Goal: Information Seeking & Learning: Learn about a topic

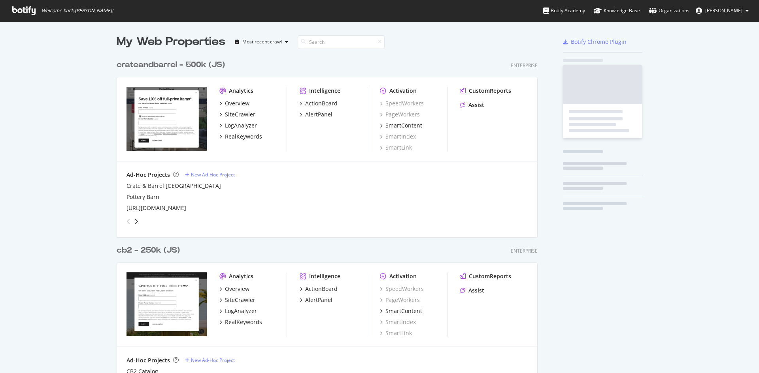
scroll to position [828, 421]
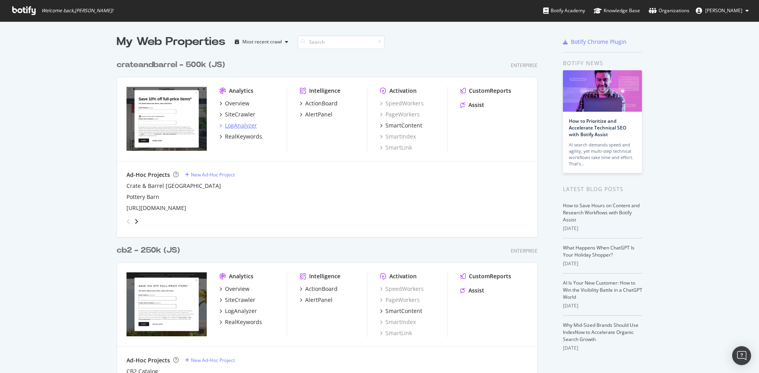
click at [239, 124] on div "LogAnalyzer" at bounding box center [241, 126] width 32 height 8
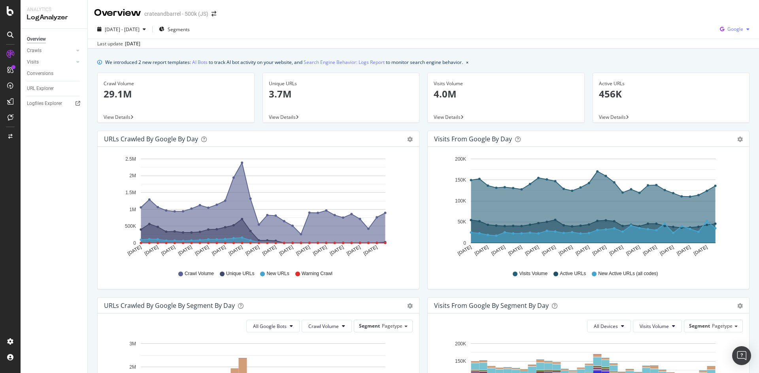
click at [729, 26] on span "Google" at bounding box center [735, 29] width 16 height 7
click at [735, 74] on span "OpenAI" at bounding box center [734, 74] width 29 height 7
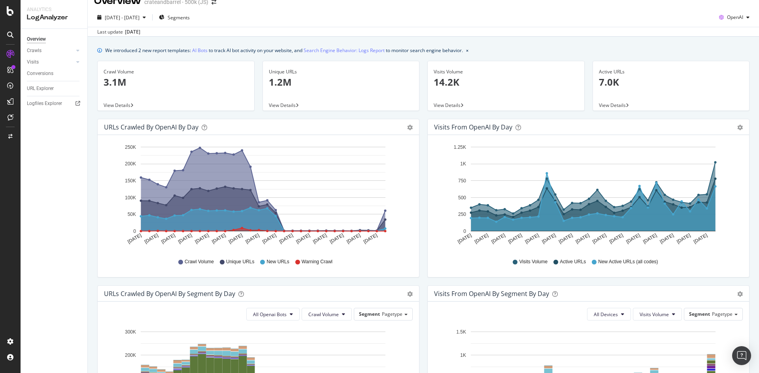
scroll to position [9, 0]
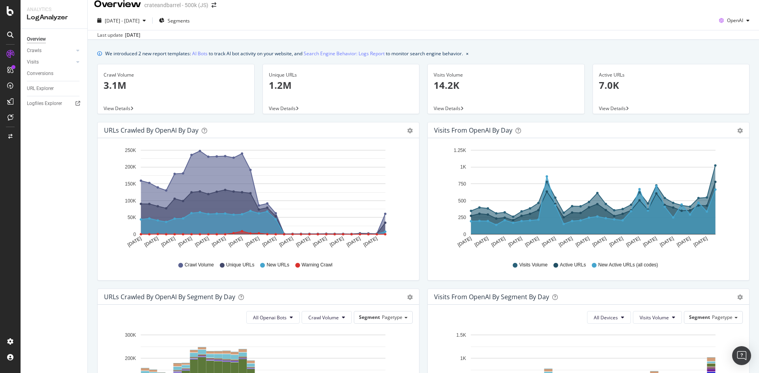
click at [166, 104] on div "View Details" at bounding box center [176, 108] width 156 height 11
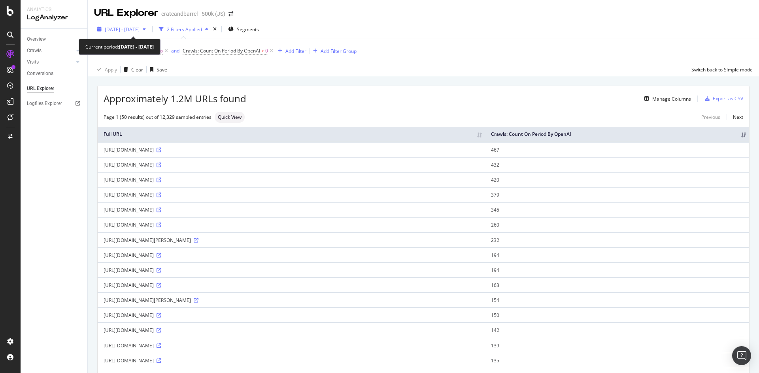
click at [139, 30] on span "[DATE] - [DATE]" at bounding box center [122, 29] width 35 height 7
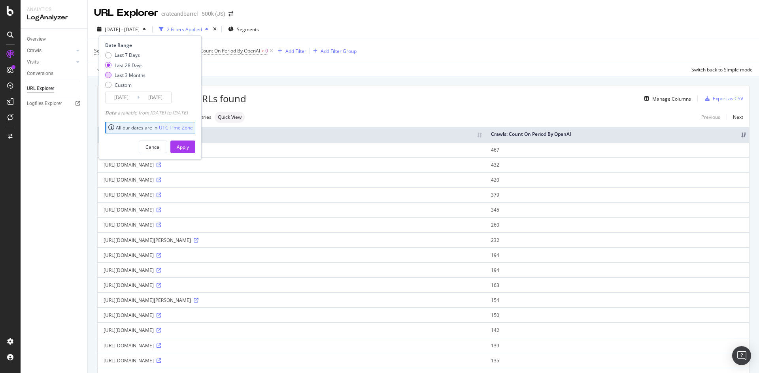
click at [138, 75] on div "Last 3 Months" at bounding box center [130, 75] width 31 height 7
type input "[DATE]"
click at [150, 96] on input "[DATE]" at bounding box center [155, 97] width 32 height 11
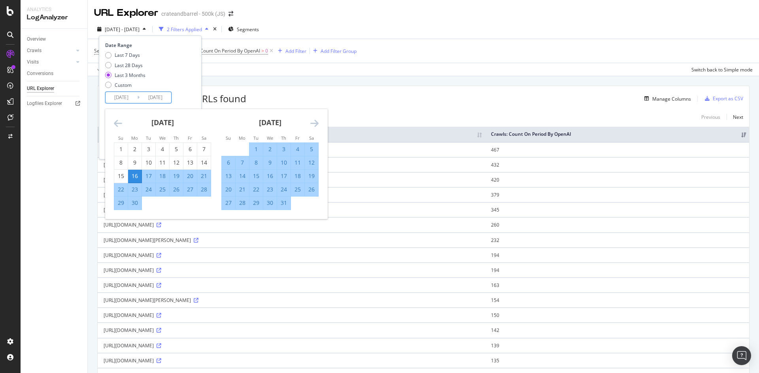
click at [168, 76] on div "Last 7 Days Last 28 Days Last 3 Months Custom" at bounding box center [149, 72] width 88 height 40
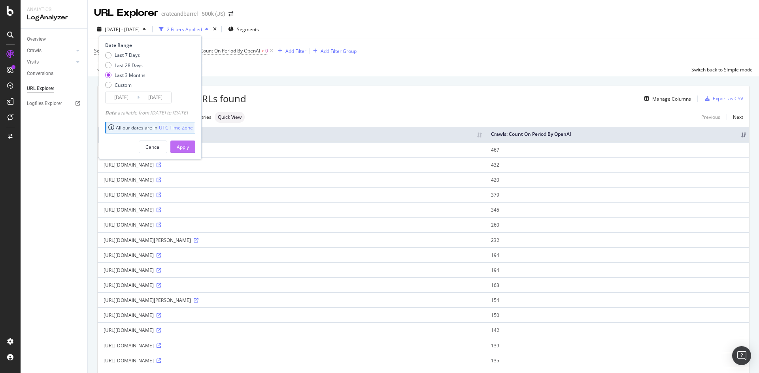
click at [189, 146] on div "Apply" at bounding box center [183, 147] width 12 height 7
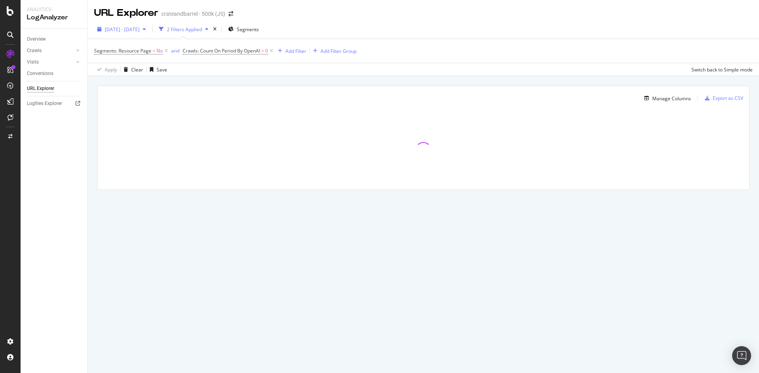
click at [139, 30] on span "[DATE] - [DATE]" at bounding box center [122, 29] width 35 height 7
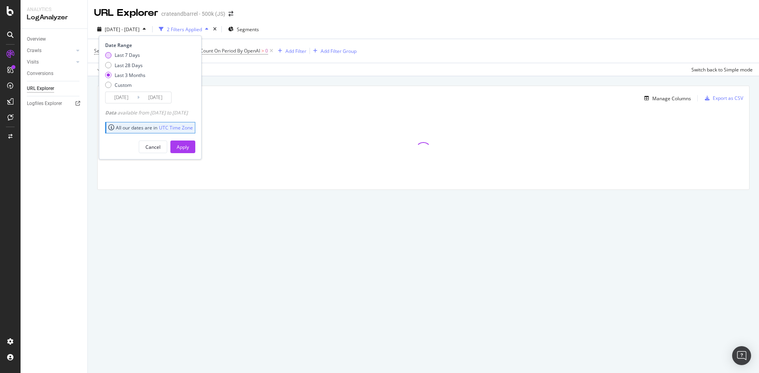
click at [132, 55] on div "Last 7 Days" at bounding box center [127, 55] width 25 height 7
type input "[DATE]"
click at [195, 151] on button "Apply" at bounding box center [182, 147] width 25 height 13
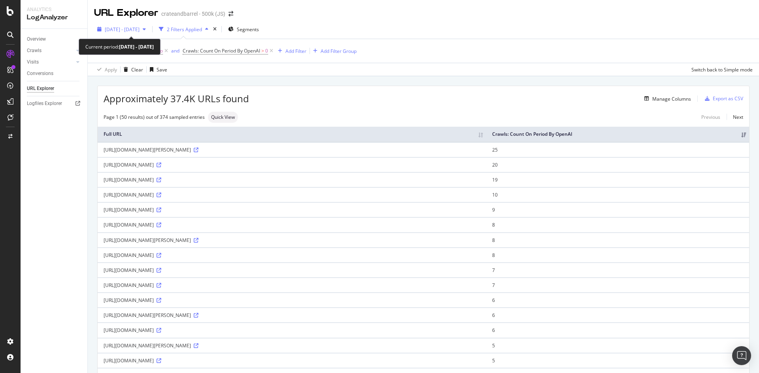
click at [139, 32] on span "[DATE] - [DATE]" at bounding box center [122, 29] width 35 height 7
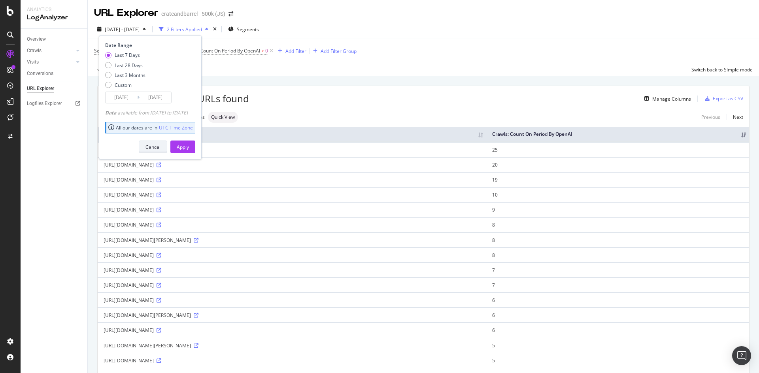
click at [167, 152] on button "Cancel" at bounding box center [153, 147] width 28 height 13
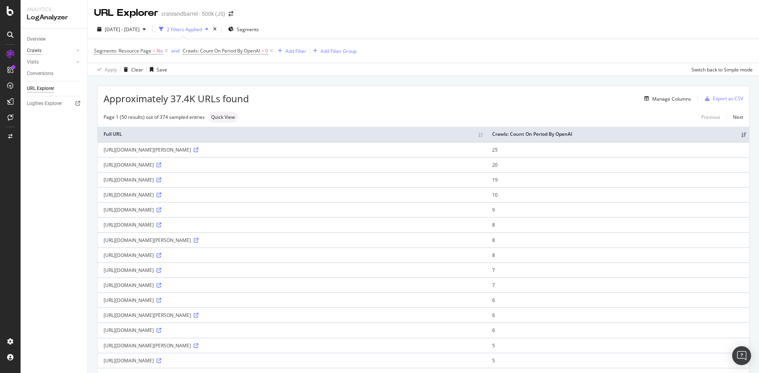
click at [40, 51] on div "Crawls" at bounding box center [34, 51] width 15 height 8
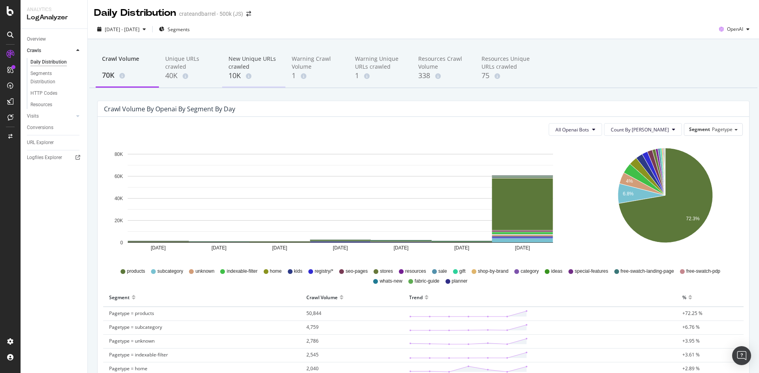
click at [238, 69] on div "New Unique URLs crawled" at bounding box center [253, 63] width 51 height 16
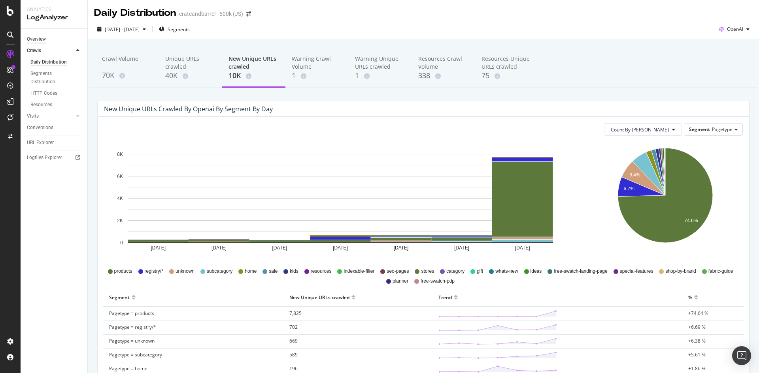
click at [40, 41] on div "Overview" at bounding box center [36, 39] width 19 height 8
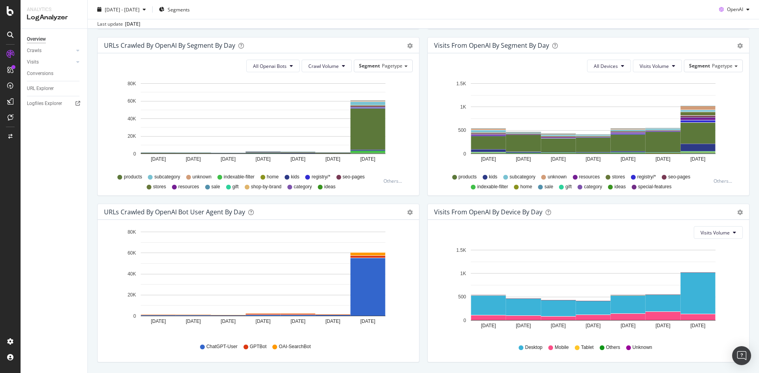
scroll to position [285, 0]
